Goal: Information Seeking & Learning: Learn about a topic

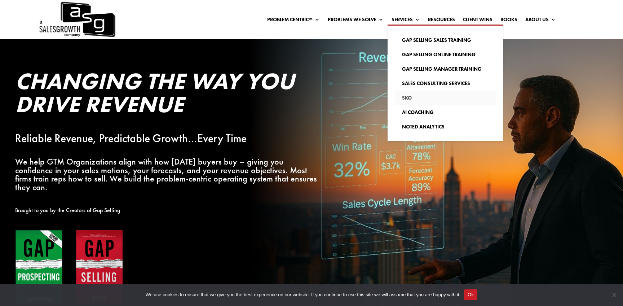
click at [406, 96] on link "SKO" at bounding box center [445, 97] width 101 height 14
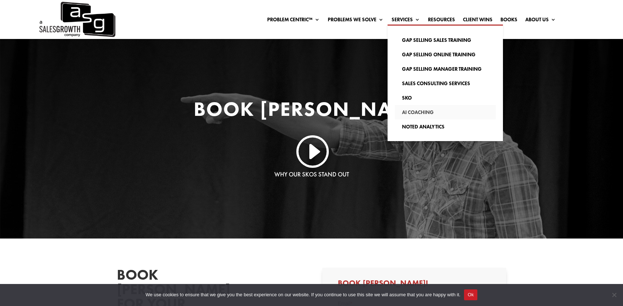
click at [425, 112] on link "AI Coaching" at bounding box center [445, 112] width 101 height 14
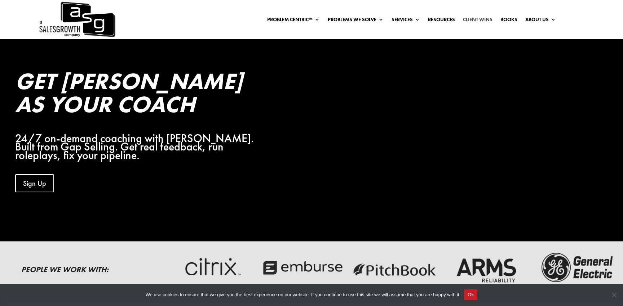
click at [473, 19] on link "Client Wins" at bounding box center [478, 21] width 30 height 8
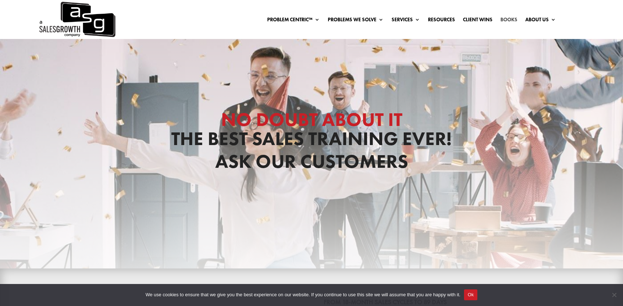
click at [508, 19] on link "Books" at bounding box center [508, 21] width 17 height 8
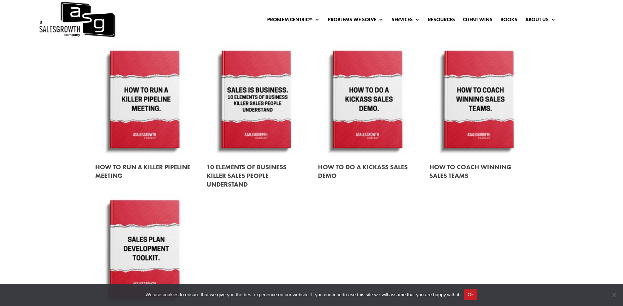
scroll to position [897, 0]
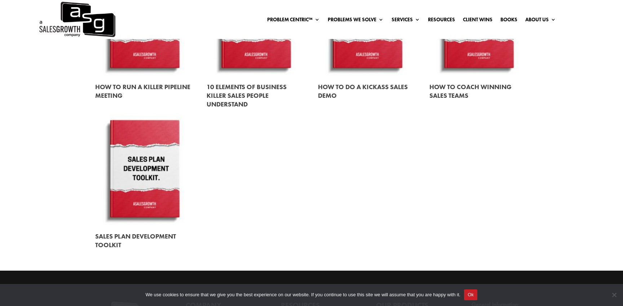
click at [154, 169] on link at bounding box center [144, 169] width 99 height 112
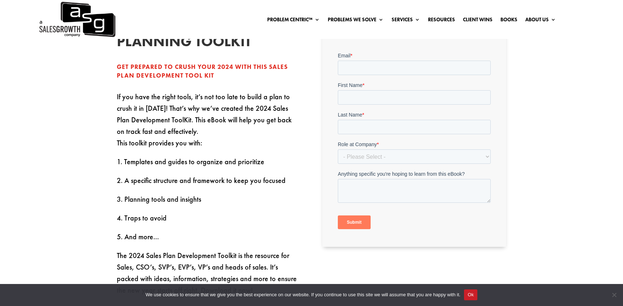
scroll to position [120, 0]
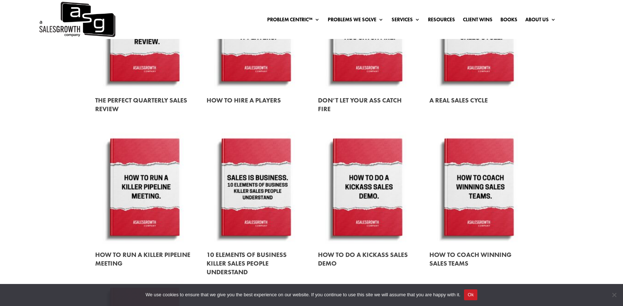
scroll to position [766, 0]
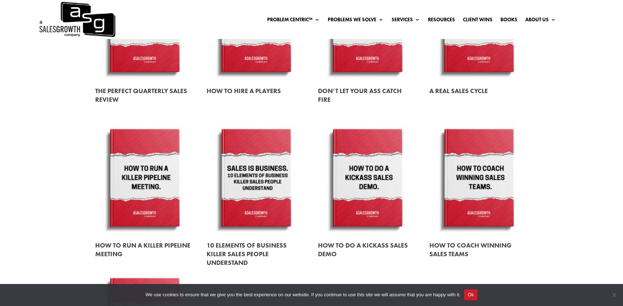
click at [365, 177] on link at bounding box center [367, 178] width 99 height 112
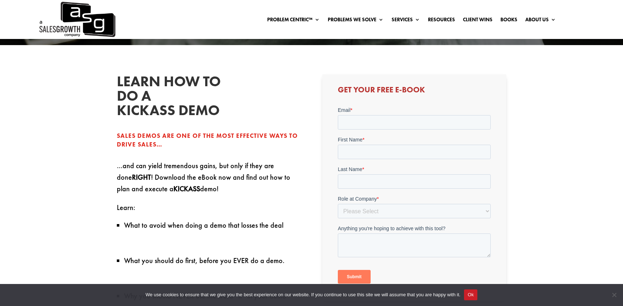
scroll to position [218, 0]
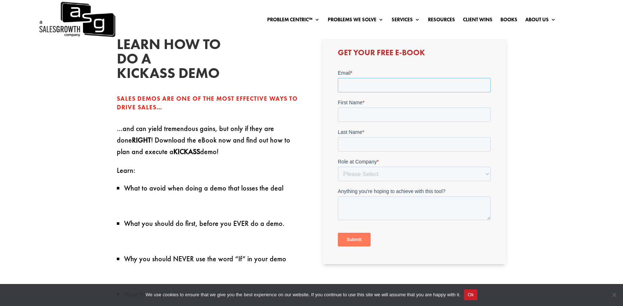
click at [350, 87] on input "Email *" at bounding box center [413, 84] width 153 height 14
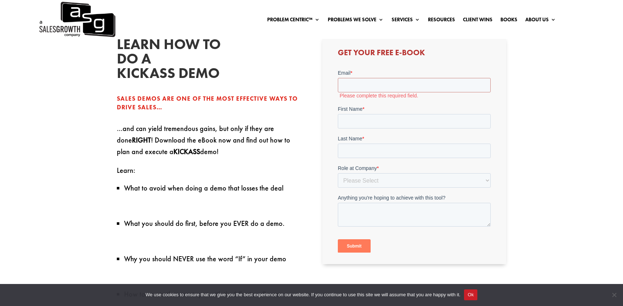
click at [318, 118] on div "Learn How to do a Kickass demo Sales demos are one of the most effective ways t…" at bounding box center [311, 227] width 389 height 400
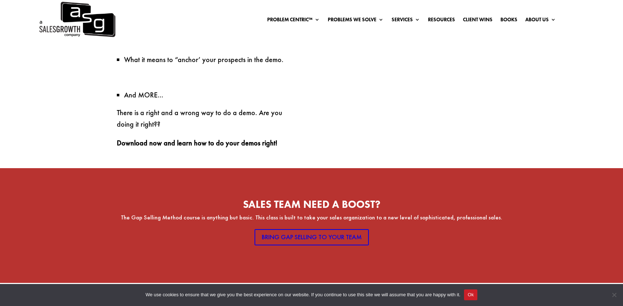
scroll to position [504, 0]
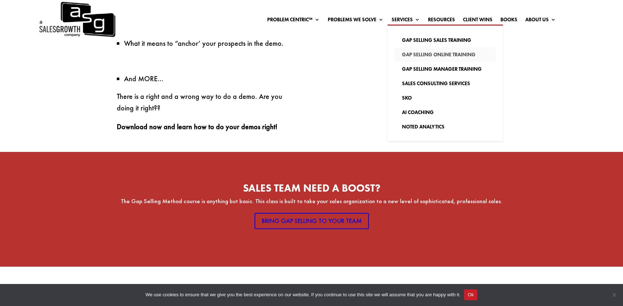
click at [416, 53] on link "Gap Selling Online Training" at bounding box center [445, 54] width 101 height 14
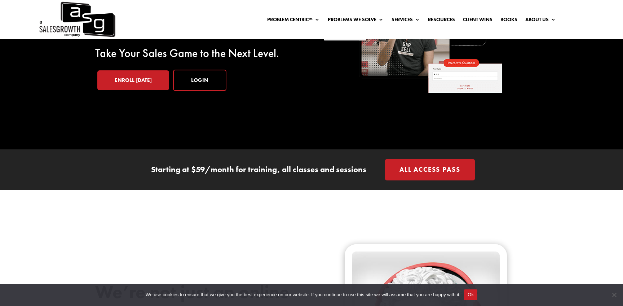
scroll to position [101, 0]
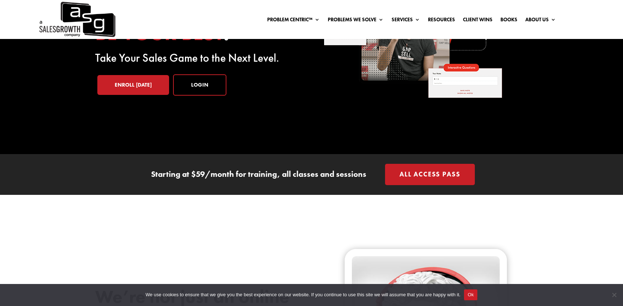
click at [413, 178] on link "All Access Pass" at bounding box center [430, 174] width 90 height 21
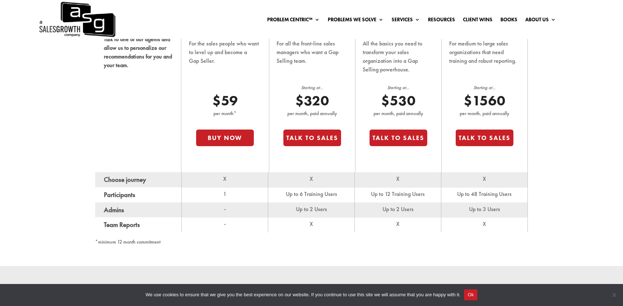
scroll to position [526, 0]
